Goal: Check status: Check status

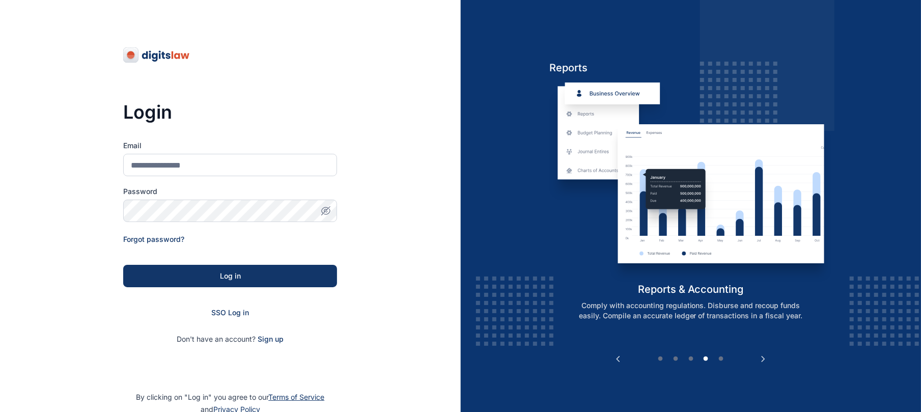
click at [111, 88] on div "Login Email Password Forgot password? Log in SSO Log in Don't have an account? …" at bounding box center [230, 232] width 461 height 464
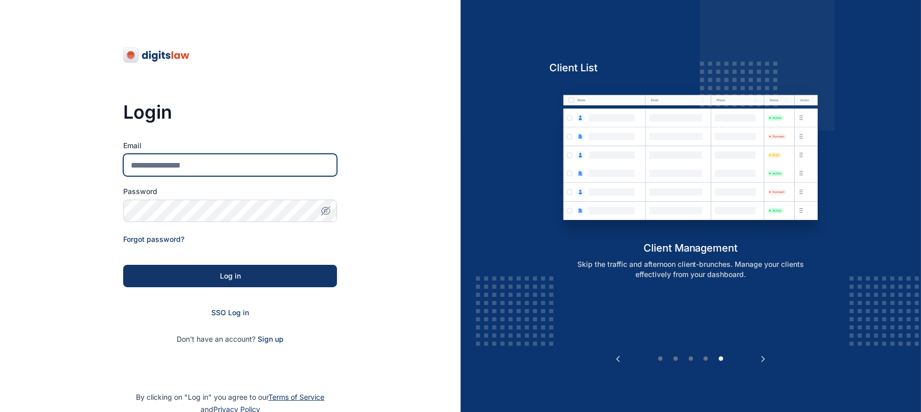
click at [168, 176] on input "Email" at bounding box center [230, 165] width 214 height 22
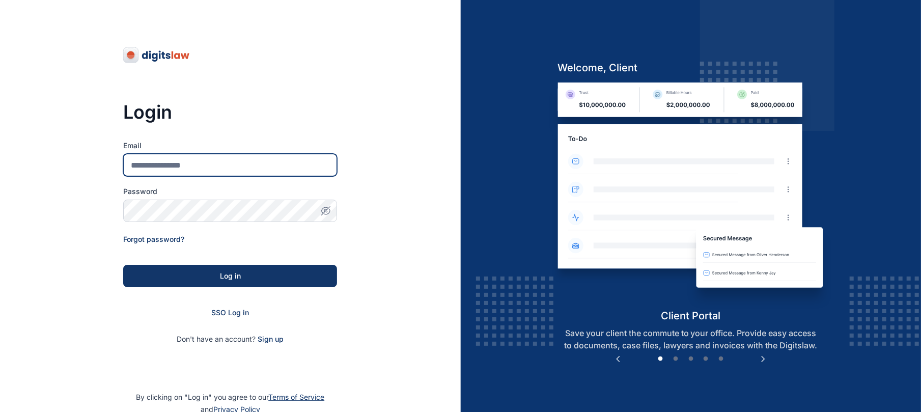
type input "**********"
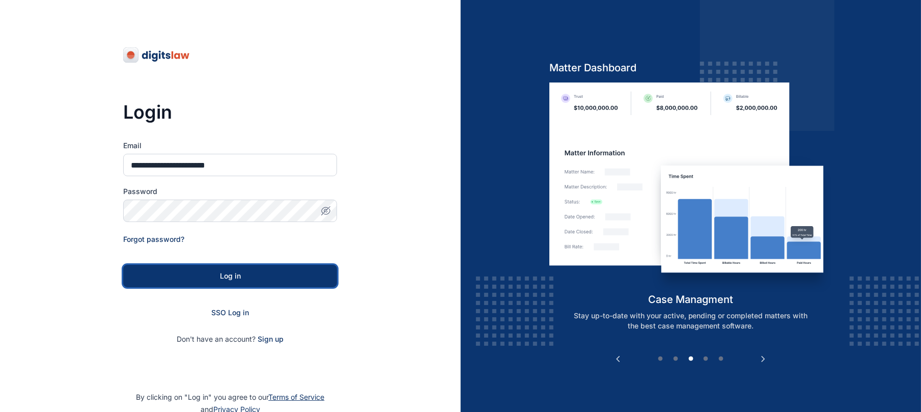
click at [233, 276] on div "Log in" at bounding box center [230, 276] width 181 height 10
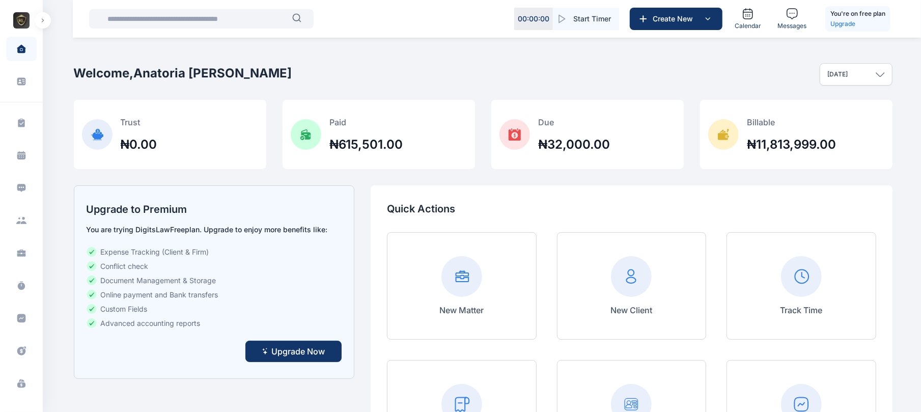
click at [43, 27] on button "button" at bounding box center [43, 20] width 16 height 16
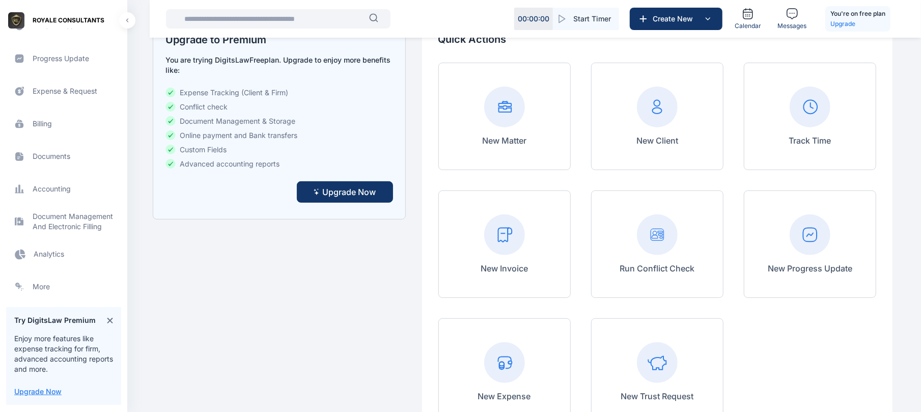
scroll to position [317, 0]
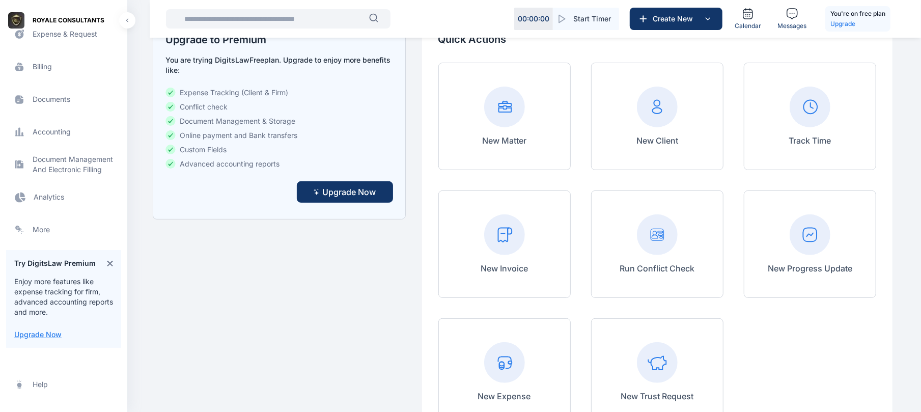
click at [70, 169] on span "Electronic Filling And Document management Document Management And Electronic F…" at bounding box center [63, 164] width 115 height 24
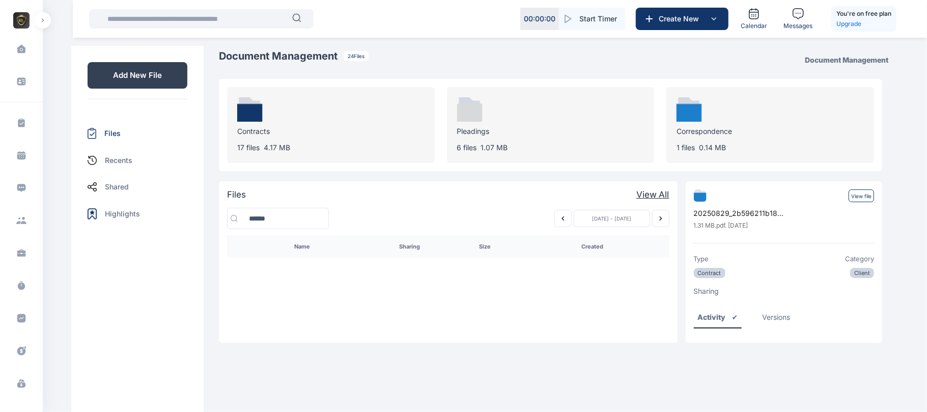
click at [563, 223] on button "Previous week" at bounding box center [563, 218] width 17 height 17
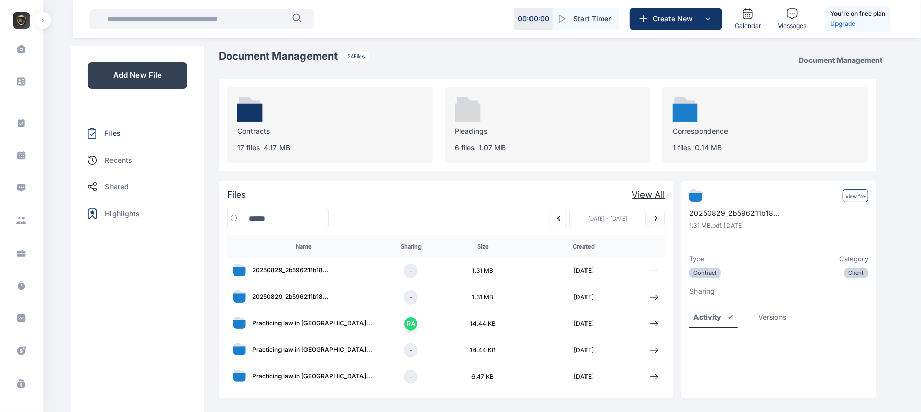
click at [652, 269] on icon at bounding box center [654, 270] width 9 height 9
click at [626, 267] on td "2025-09-04" at bounding box center [584, 271] width 120 height 26
click at [618, 300] on td "2025-09-04" at bounding box center [584, 297] width 120 height 26
click at [654, 273] on icon at bounding box center [654, 270] width 8 height 5
click at [652, 302] on icon at bounding box center [654, 297] width 9 height 9
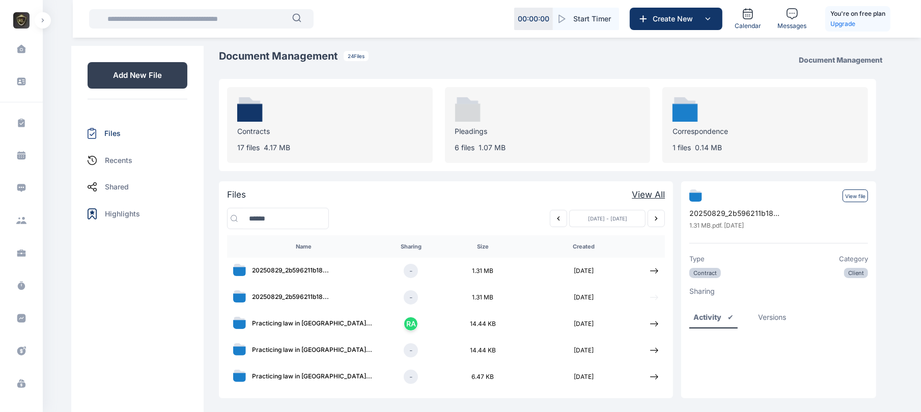
click at [652, 297] on icon at bounding box center [654, 297] width 9 height 9
click at [143, 73] on p "Add New File" at bounding box center [138, 75] width 100 height 26
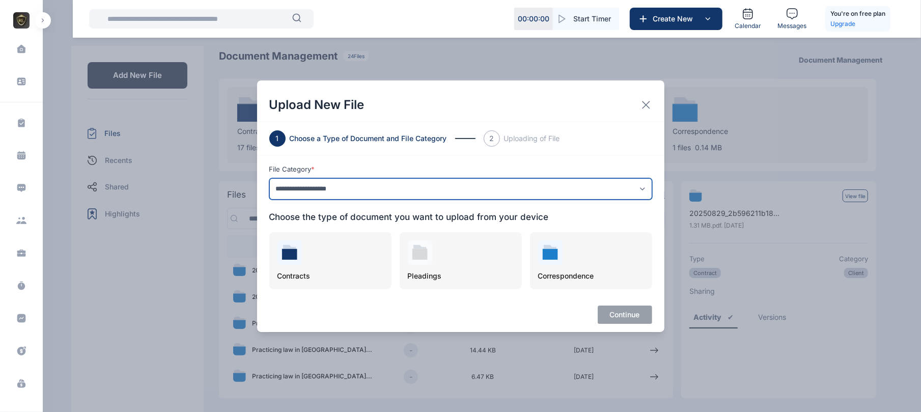
click at [430, 198] on select "**********" at bounding box center [460, 188] width 383 height 21
select select "******"
click at [269, 178] on select "**********" at bounding box center [460, 188] width 383 height 21
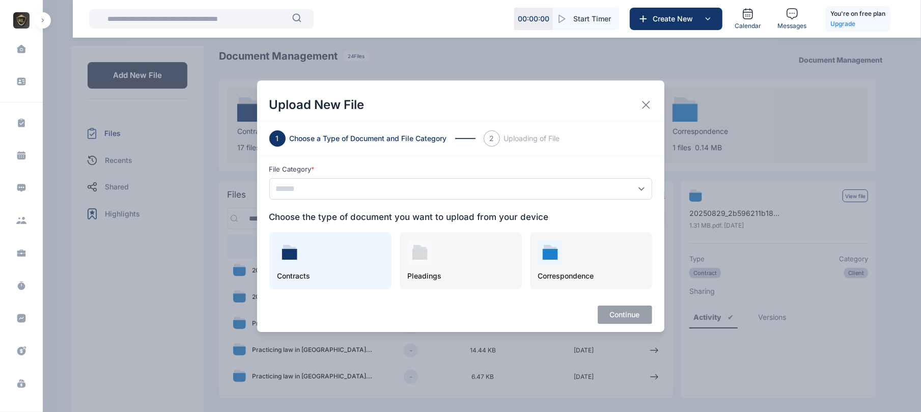
click at [282, 266] on div "Contracts" at bounding box center [330, 260] width 122 height 57
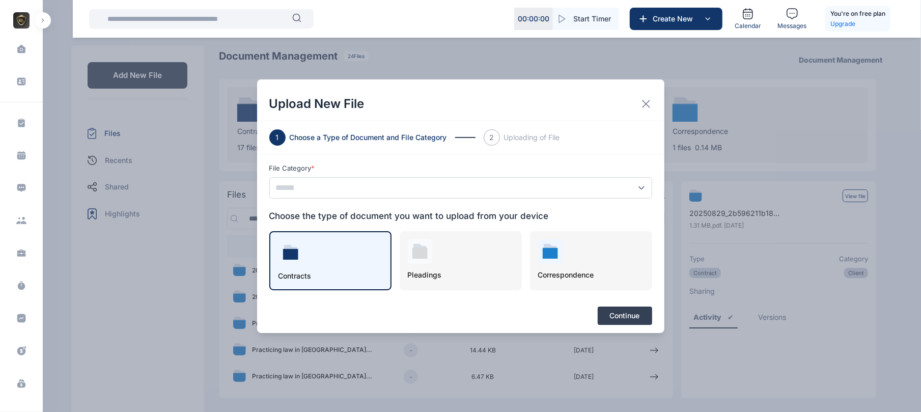
click at [620, 314] on button "Continue" at bounding box center [625, 316] width 54 height 18
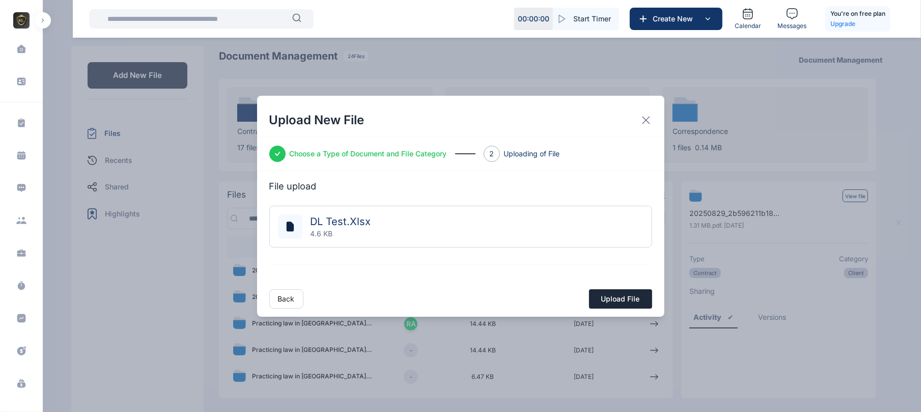
click at [618, 299] on button "Upload File" at bounding box center [620, 298] width 63 height 19
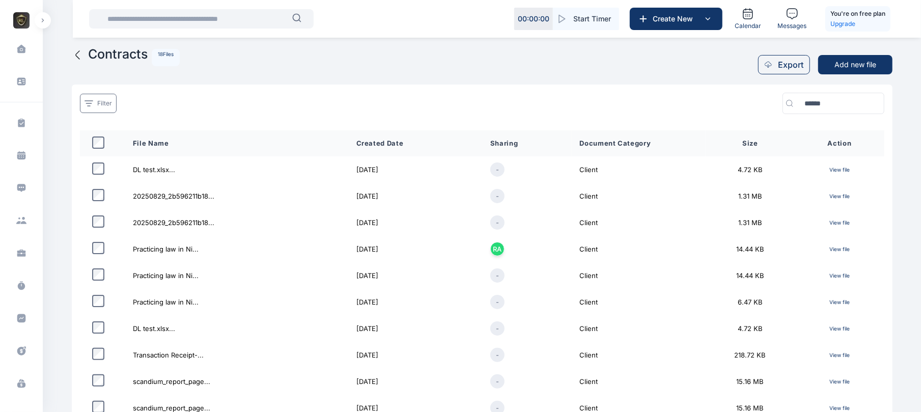
click at [835, 169] on p "View file" at bounding box center [839, 169] width 73 height 12
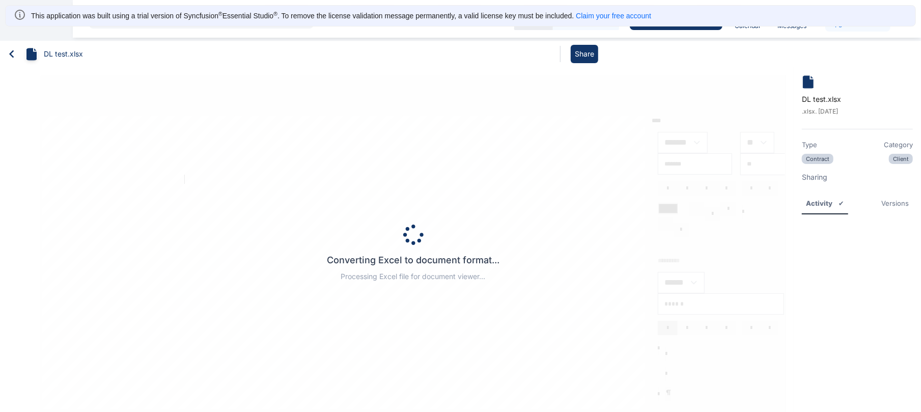
type input "*****"
type input "**"
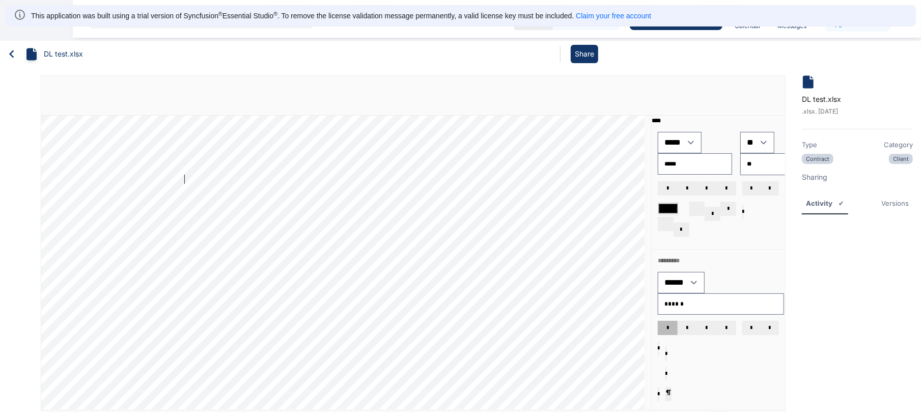
click at [9, 58] on icon at bounding box center [11, 53] width 15 height 15
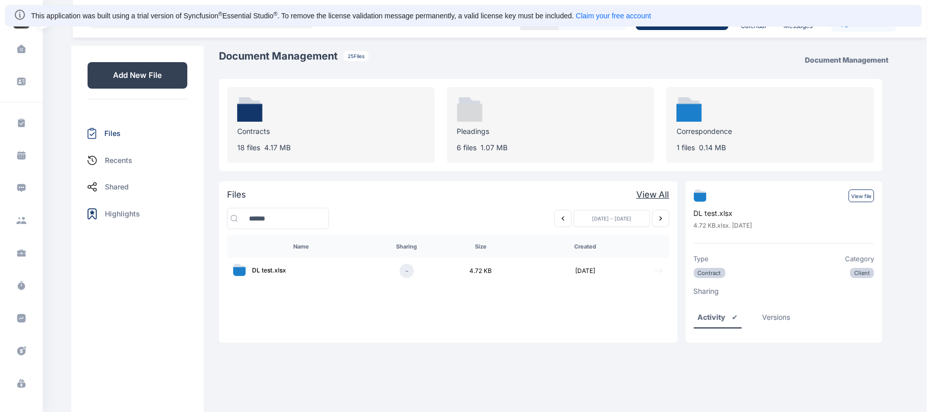
click at [660, 271] on icon at bounding box center [658, 270] width 9 height 9
click at [868, 197] on p "View file" at bounding box center [861, 195] width 25 height 13
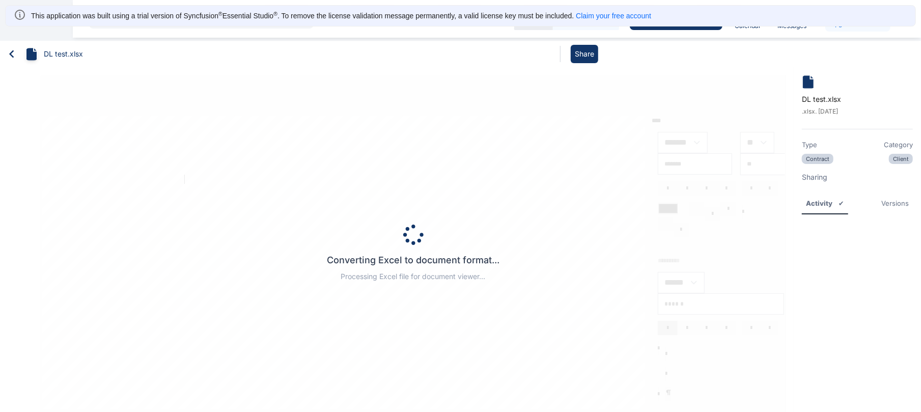
type input "*****"
type input "**"
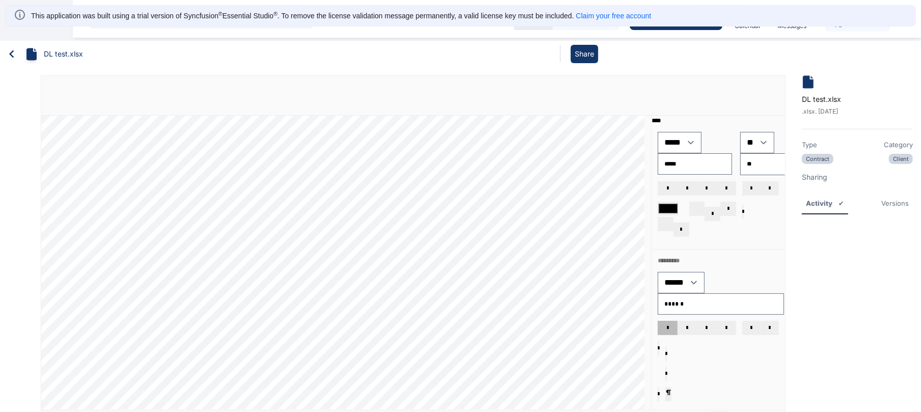
drag, startPoint x: 20, startPoint y: 47, endPoint x: 15, endPoint y: 60, distance: 14.4
click at [15, 60] on div "DL test.xlsx" at bounding box center [43, 53] width 79 height 15
click at [15, 60] on icon at bounding box center [11, 53] width 15 height 15
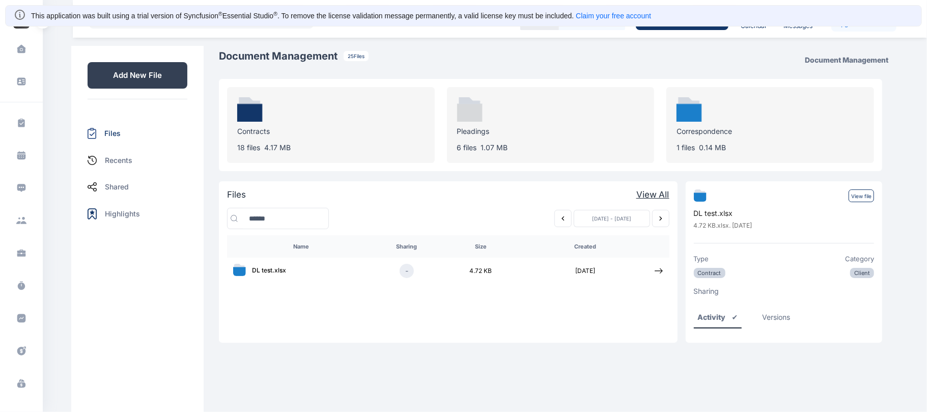
click at [347, 121] on div "Contracts 18 files 4.17 MB" at bounding box center [331, 125] width 208 height 76
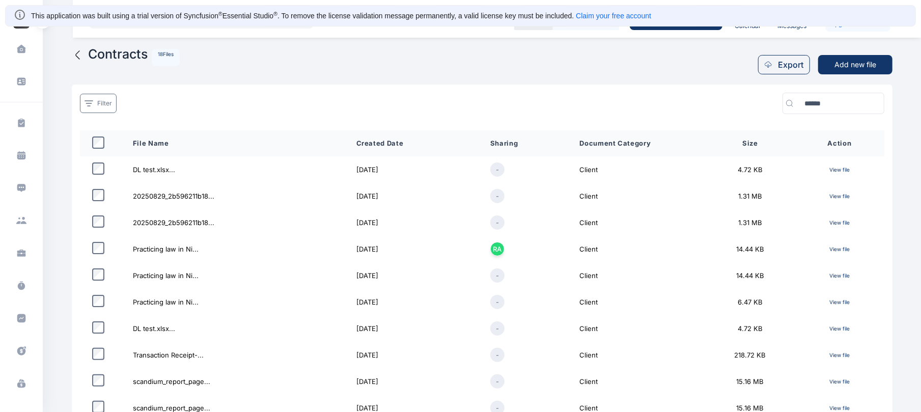
click at [838, 245] on p "View file" at bounding box center [839, 249] width 73 height 12
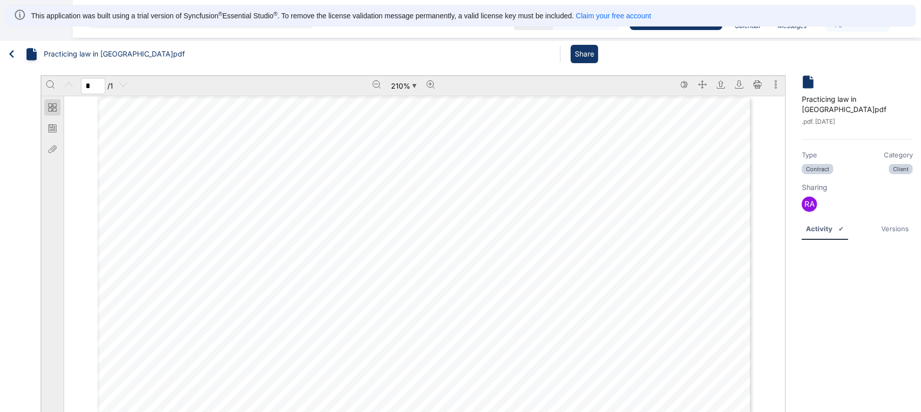
click at [10, 53] on icon at bounding box center [11, 54] width 5 height 8
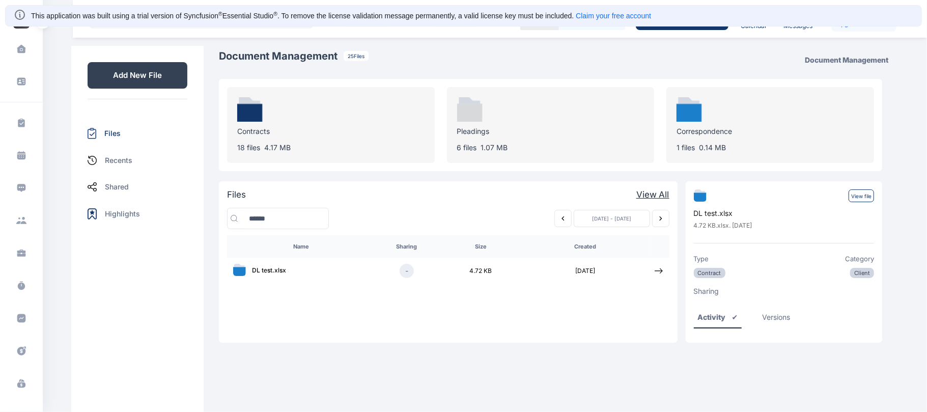
click at [345, 153] on div "Contracts 18 files 4.17 MB" at bounding box center [331, 125] width 208 height 76
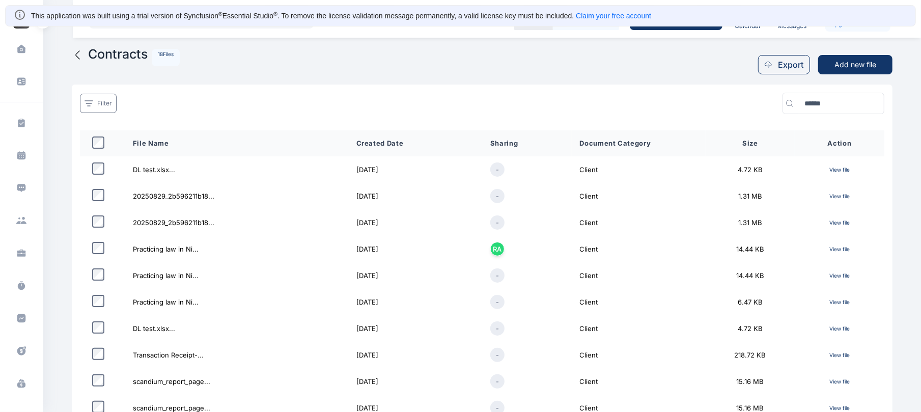
click at [831, 199] on p "View file" at bounding box center [839, 196] width 73 height 12
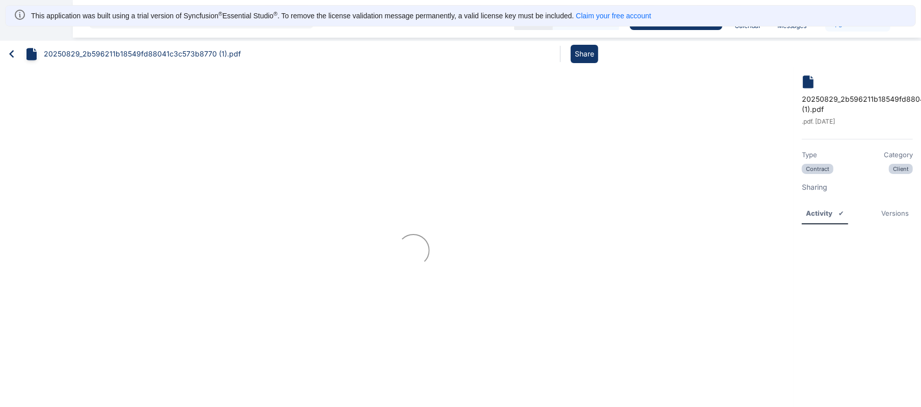
click at [3, 60] on nav "20250829_2b596211b18549fd88041c3c573b8770 (1).pdf Share" at bounding box center [460, 54] width 921 height 26
drag, startPoint x: 3, startPoint y: 60, endPoint x: 7, endPoint y: 54, distance: 7.3
click at [7, 54] on nav "20250829_2b596211b18549fd88041c3c573b8770 (1).pdf Share" at bounding box center [460, 54] width 921 height 26
click at [7, 54] on icon at bounding box center [11, 53] width 15 height 15
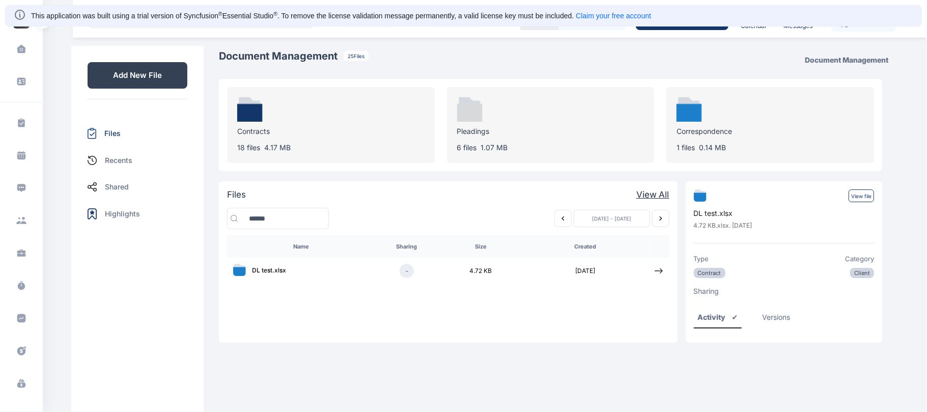
click at [136, 76] on p "Add New File" at bounding box center [138, 75] width 100 height 26
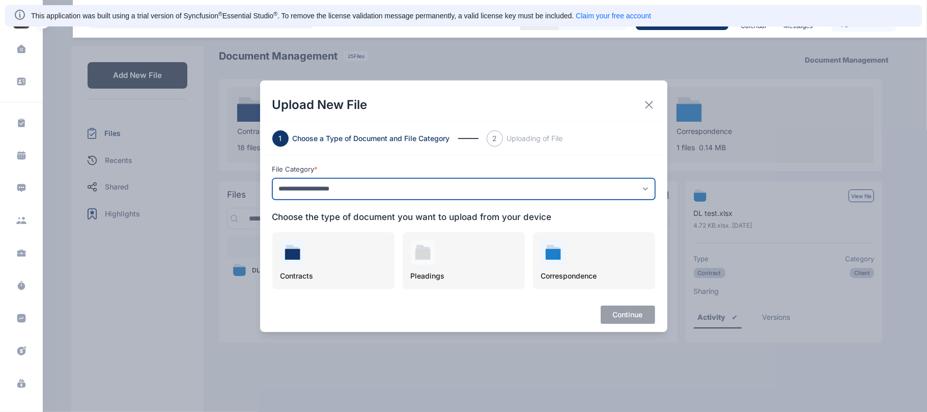
click at [299, 188] on select "**********" at bounding box center [463, 188] width 383 height 21
select select "******"
click at [272, 178] on select "**********" at bounding box center [463, 188] width 383 height 21
click at [371, 182] on select "**********" at bounding box center [463, 188] width 383 height 21
click at [272, 178] on select "**********" at bounding box center [463, 188] width 383 height 21
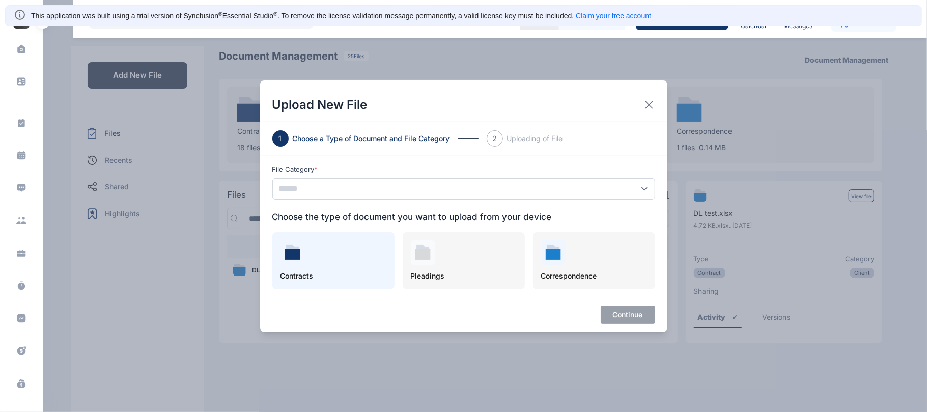
click at [306, 263] on div "Contracts" at bounding box center [333, 260] width 122 height 57
click at [617, 326] on div "**********" at bounding box center [463, 244] width 407 height 178
click at [625, 316] on button "Continue" at bounding box center [628, 316] width 54 height 18
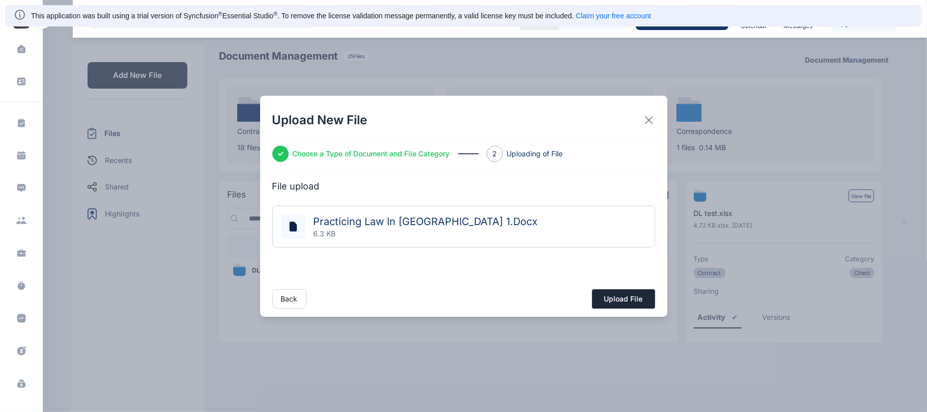
click at [639, 300] on button "Upload File" at bounding box center [623, 298] width 63 height 19
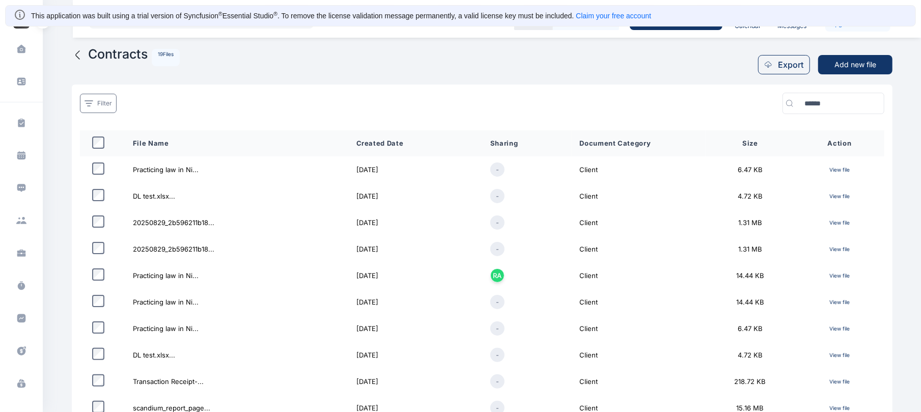
click at [842, 167] on p "View file" at bounding box center [839, 169] width 73 height 12
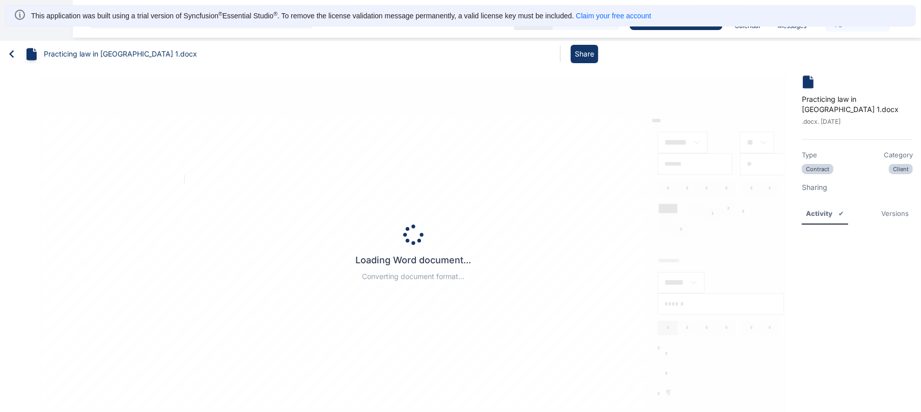
type input "*****"
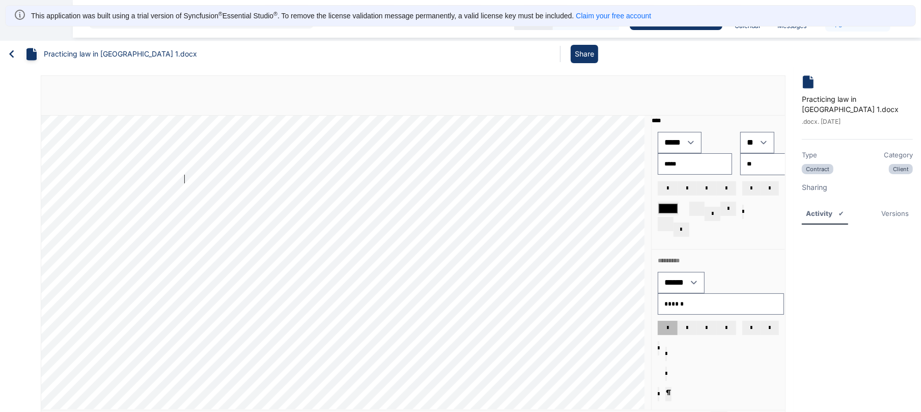
click at [524, 176] on div "**** **** **** **** **** **** **** **** **** **** **** **** **** **** **** ****…" at bounding box center [346, 263] width 610 height 294
drag, startPoint x: 1, startPoint y: 51, endPoint x: 5, endPoint y: 54, distance: 5.2
click at [5, 54] on nav "Practicing law in Nigeria 1.docx Share" at bounding box center [460, 54] width 921 height 26
click at [5, 54] on icon at bounding box center [11, 53] width 15 height 15
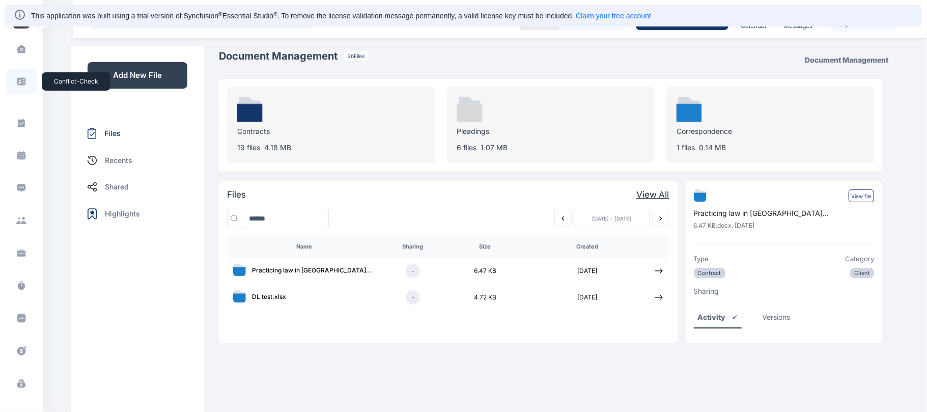
click at [24, 78] on icon at bounding box center [21, 81] width 10 height 10
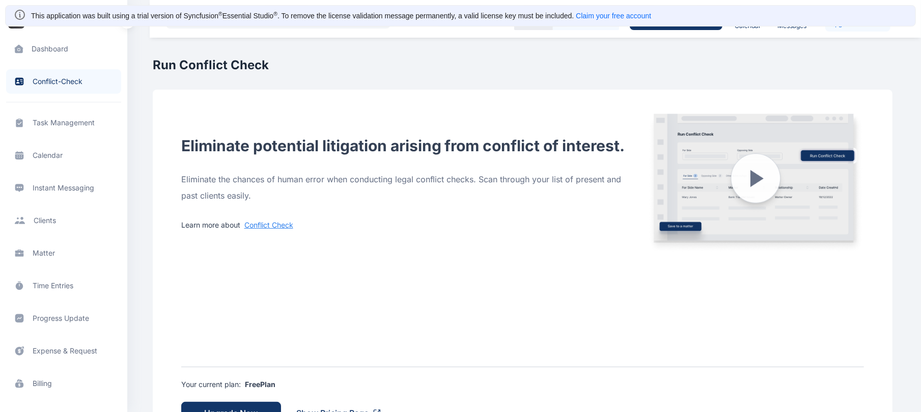
click at [74, 125] on span "Task Management task management task management" at bounding box center [63, 123] width 115 height 24
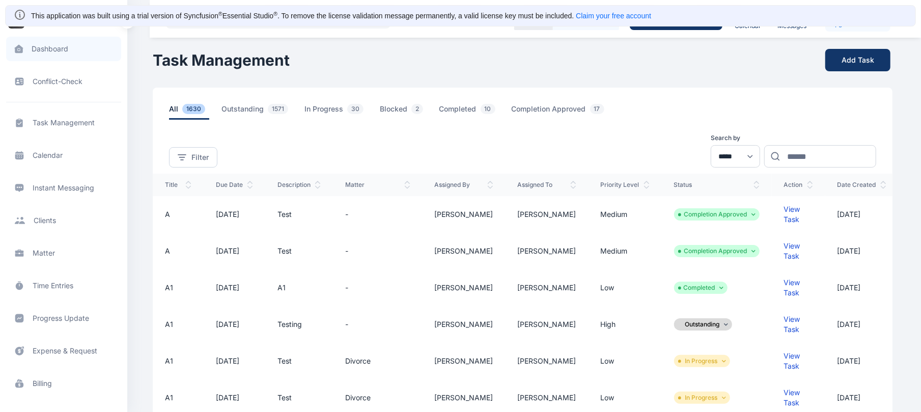
click at [52, 49] on span "Dashboard dashboard dashboard" at bounding box center [63, 49] width 115 height 24
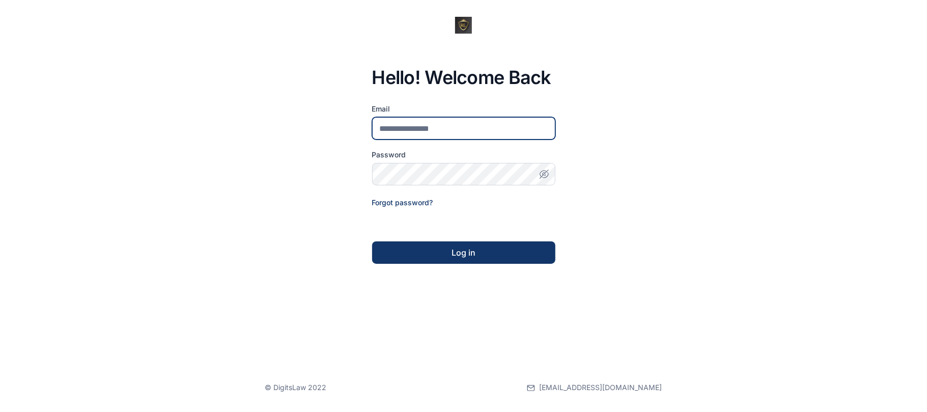
click at [439, 124] on input "email" at bounding box center [463, 128] width 183 height 22
click at [462, 123] on input "email" at bounding box center [463, 128] width 183 height 22
type input "**********"
click at [506, 241] on button "Log in" at bounding box center [463, 252] width 183 height 22
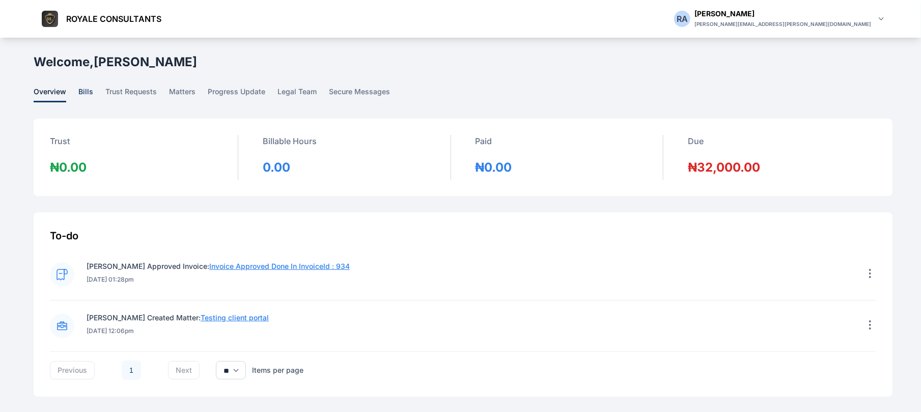
click at [86, 94] on span "bills" at bounding box center [85, 95] width 15 height 16
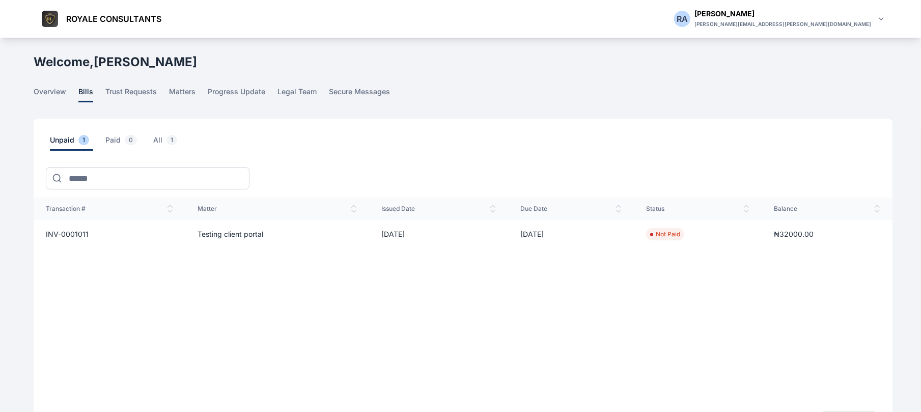
click at [84, 234] on span "INV-0001011" at bounding box center [67, 234] width 43 height 9
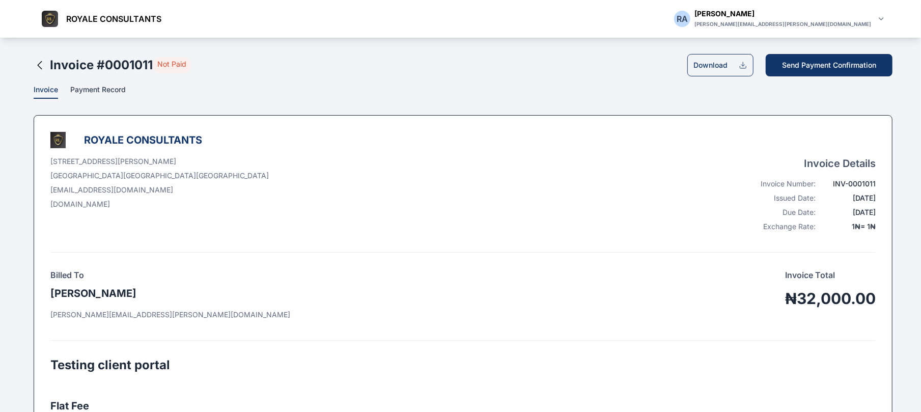
click at [92, 86] on span "Payment Record" at bounding box center [98, 90] width 56 height 11
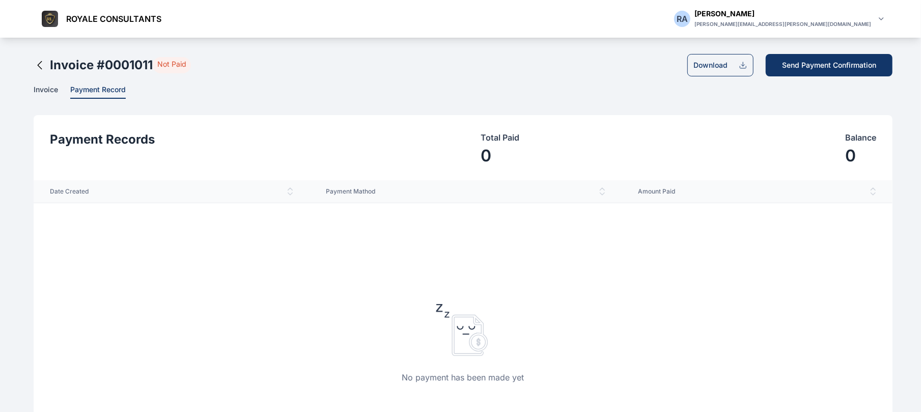
click at [37, 61] on icon at bounding box center [40, 65] width 12 height 12
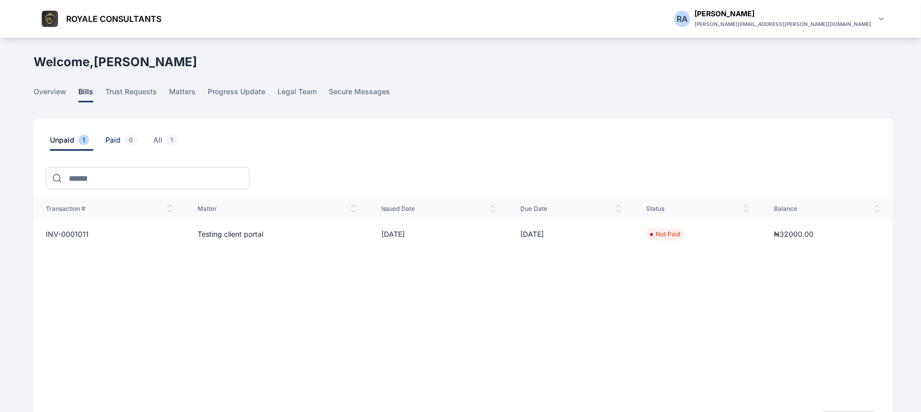
click at [114, 136] on span "Paid 0" at bounding box center [123, 143] width 36 height 16
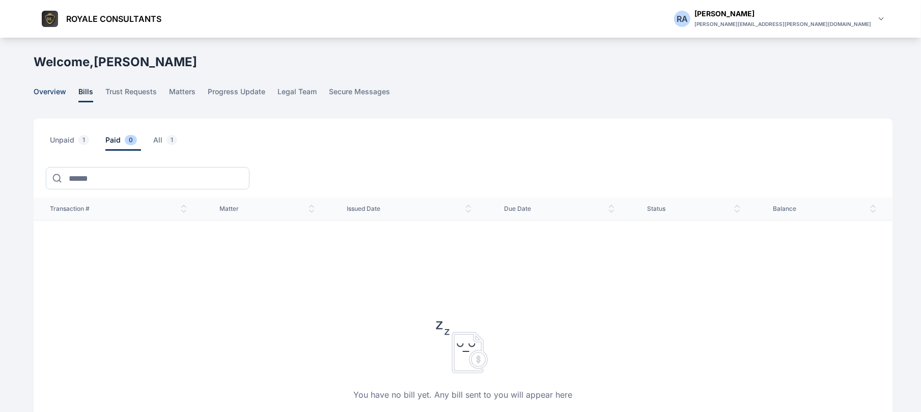
click at [48, 96] on span "overview" at bounding box center [50, 95] width 33 height 16
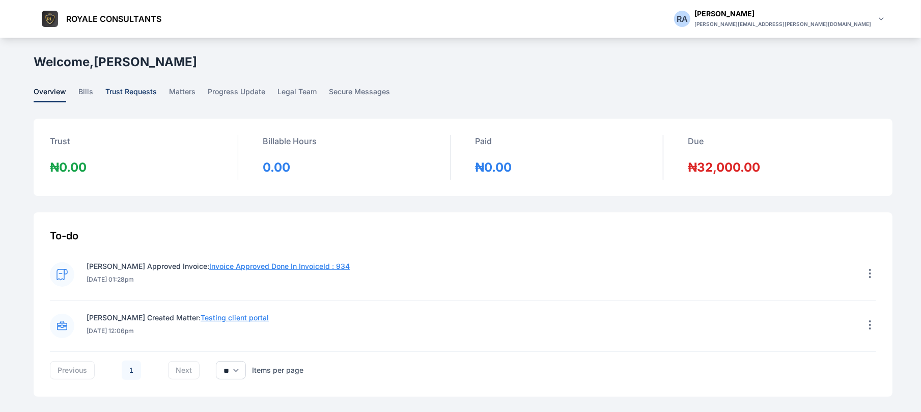
click at [123, 94] on span "trust requests" at bounding box center [130, 95] width 51 height 16
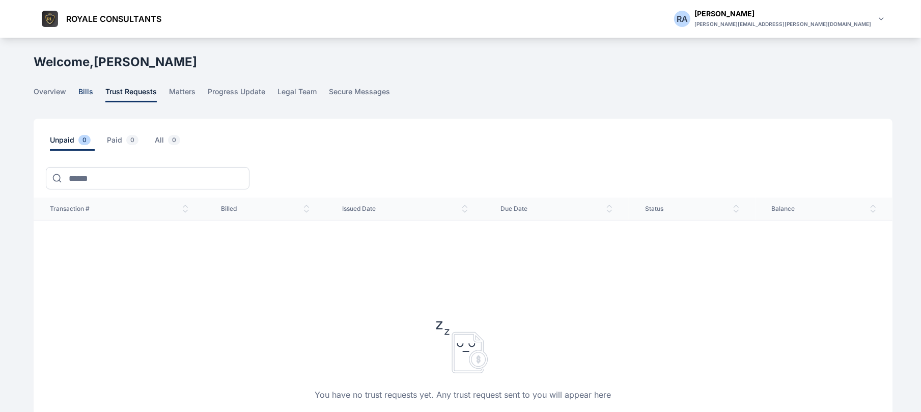
click at [88, 90] on span "bills" at bounding box center [85, 95] width 15 height 16
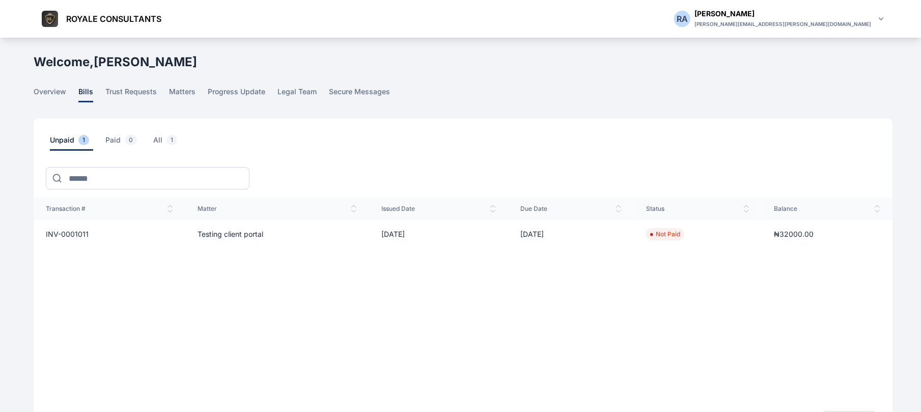
click at [64, 239] on td "INV-0001011" at bounding box center [110, 234] width 152 height 29
drag, startPoint x: 76, startPoint y: 227, endPoint x: 76, endPoint y: 243, distance: 16.3
click at [76, 243] on td "INV-0001011" at bounding box center [110, 234] width 152 height 29
click at [74, 239] on td "INV-0001011" at bounding box center [110, 234] width 152 height 29
click at [81, 229] on td "INV-0001011" at bounding box center [110, 234] width 152 height 29
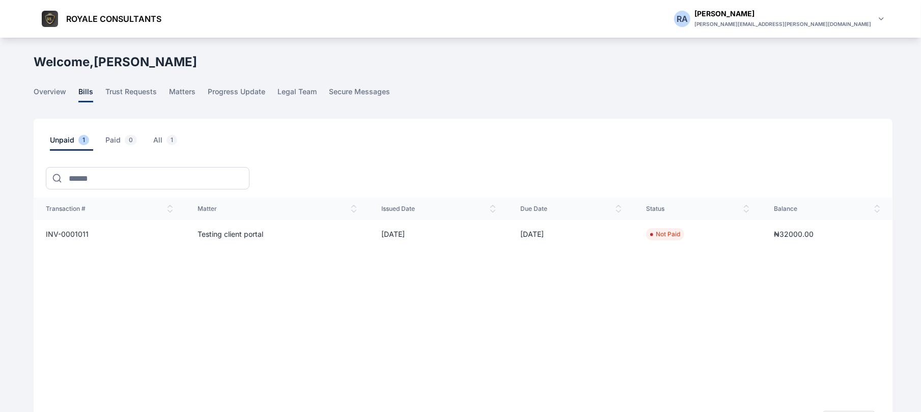
click at [103, 233] on td "INV-0001011" at bounding box center [110, 234] width 152 height 29
click at [61, 237] on span "INV-0001011" at bounding box center [67, 234] width 43 height 9
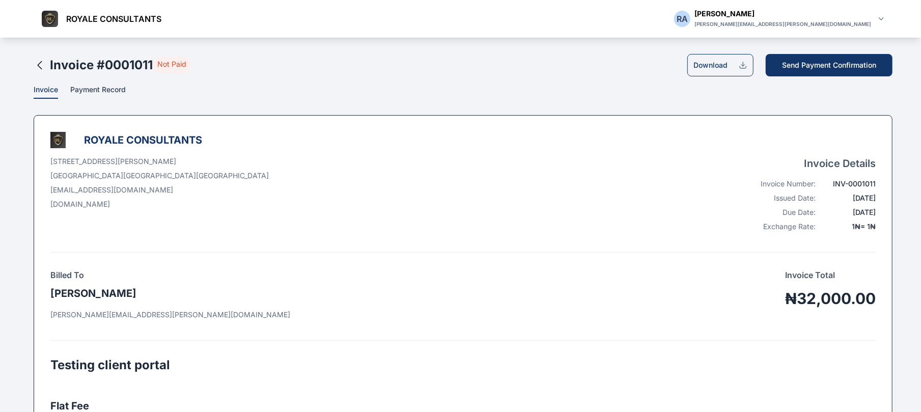
click at [93, 92] on span "Payment Record" at bounding box center [98, 90] width 56 height 11
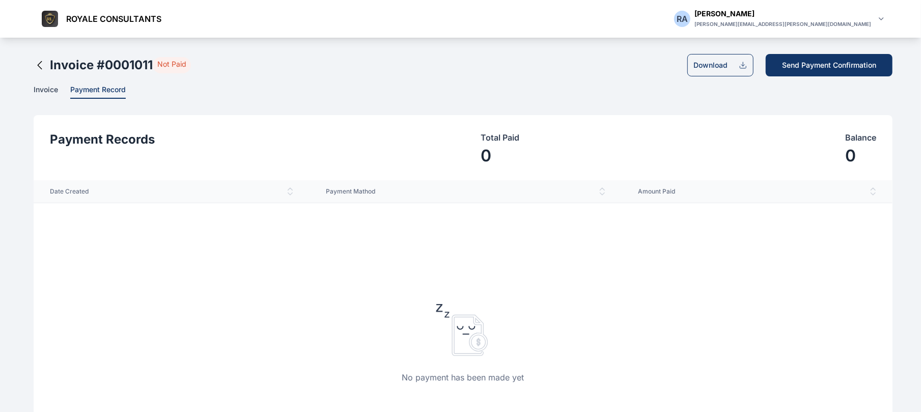
click at [60, 94] on div "Invoice Payment Record" at bounding box center [463, 92] width 859 height 14
click at [49, 94] on span "Invoice" at bounding box center [46, 90] width 24 height 11
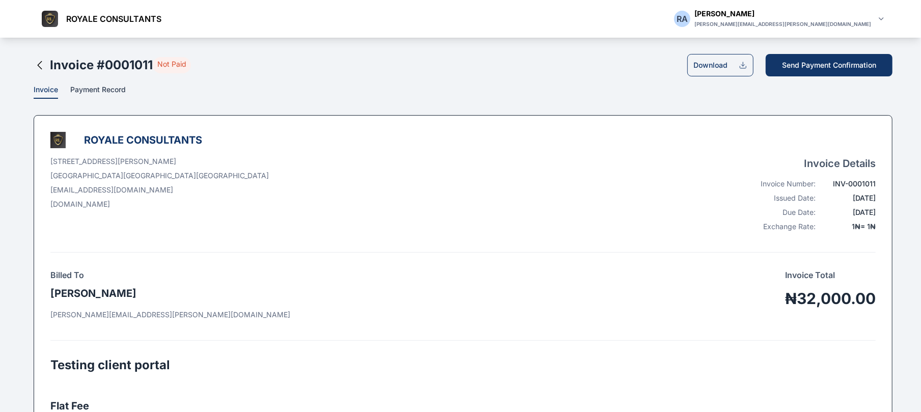
click at [175, 88] on div "Invoice Payment Record" at bounding box center [463, 92] width 859 height 14
click at [115, 86] on span "Payment Record" at bounding box center [98, 90] width 56 height 11
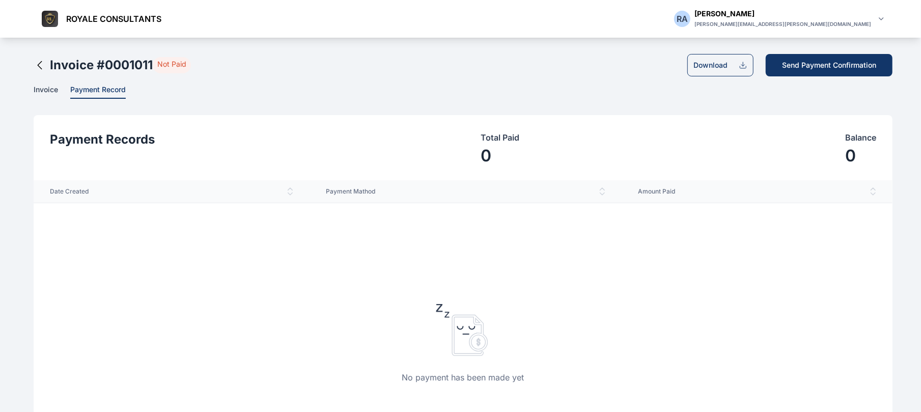
click at [55, 94] on span "Invoice" at bounding box center [46, 90] width 24 height 11
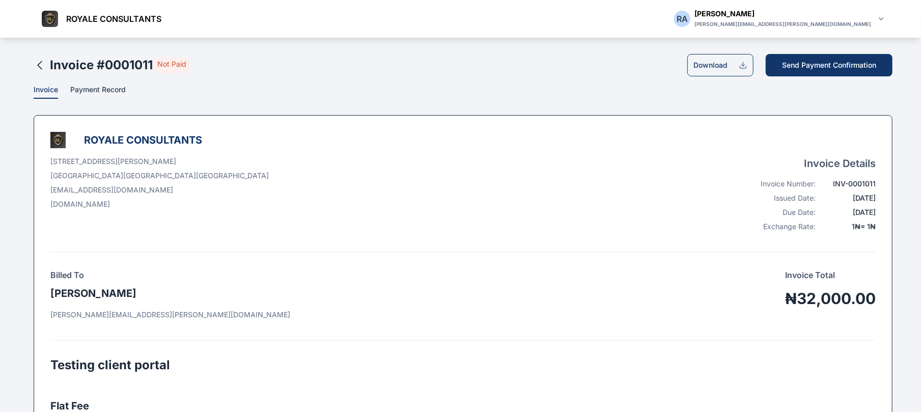
click at [38, 64] on icon at bounding box center [40, 65] width 12 height 12
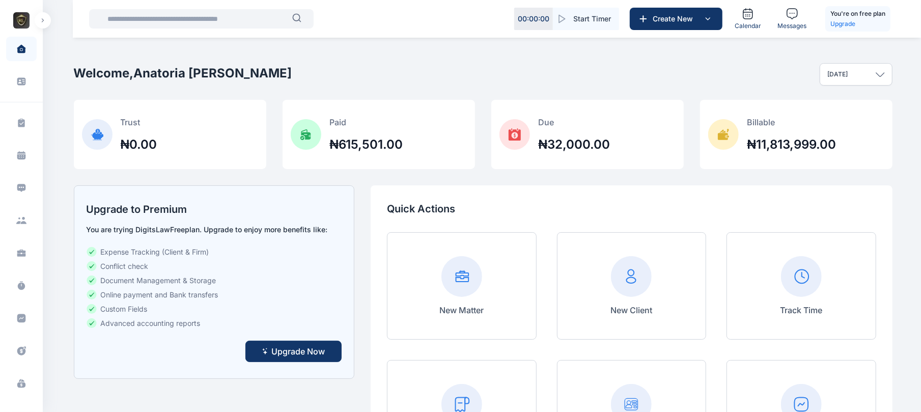
click at [43, 23] on button "button" at bounding box center [43, 20] width 16 height 16
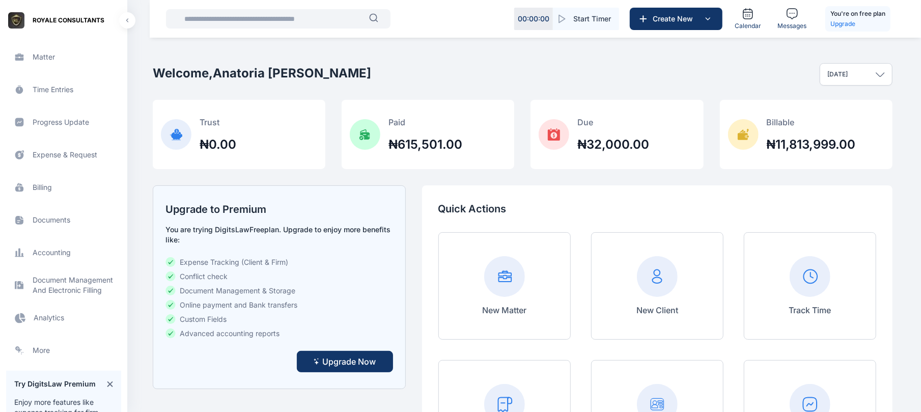
scroll to position [204, 0]
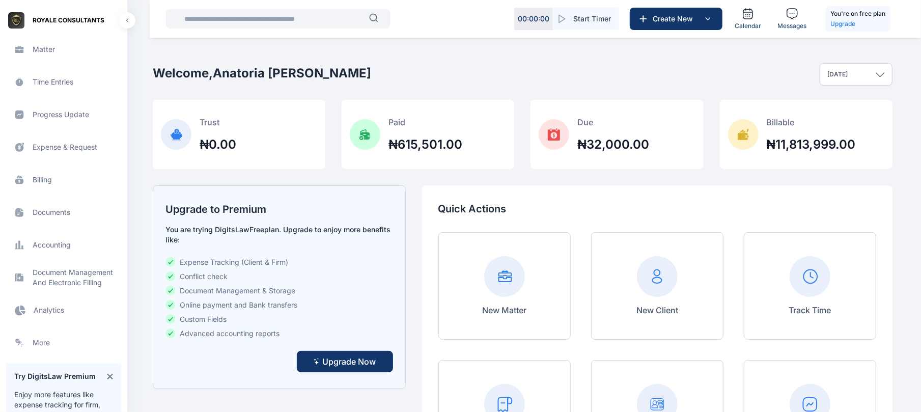
click at [62, 149] on span "Expense & Request expense & request expense & request" at bounding box center [63, 147] width 115 height 24
